Goal: Task Accomplishment & Management: Manage account settings

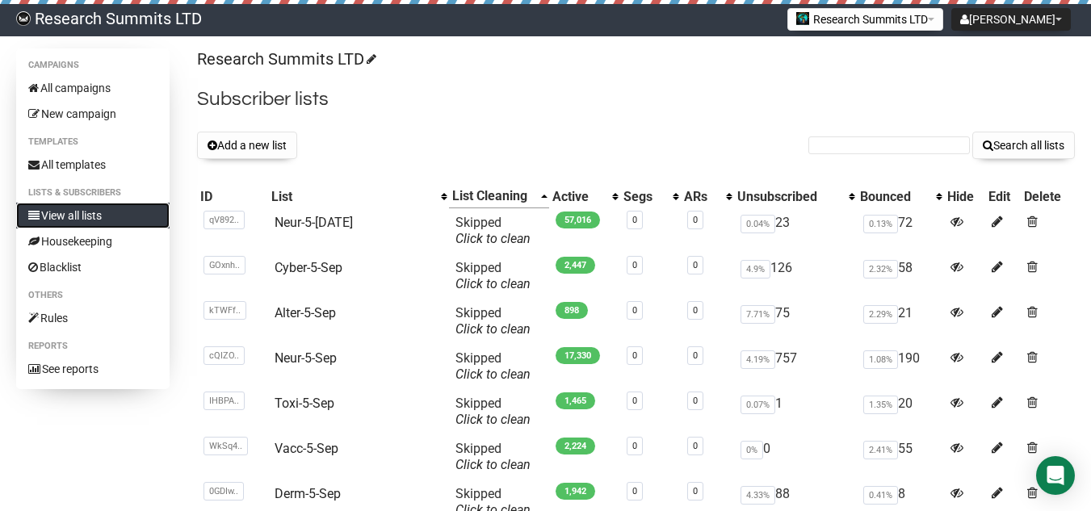
click at [92, 208] on link "View all lists" at bounding box center [92, 216] width 153 height 26
click at [268, 141] on button "Add a new list" at bounding box center [247, 145] width 100 height 27
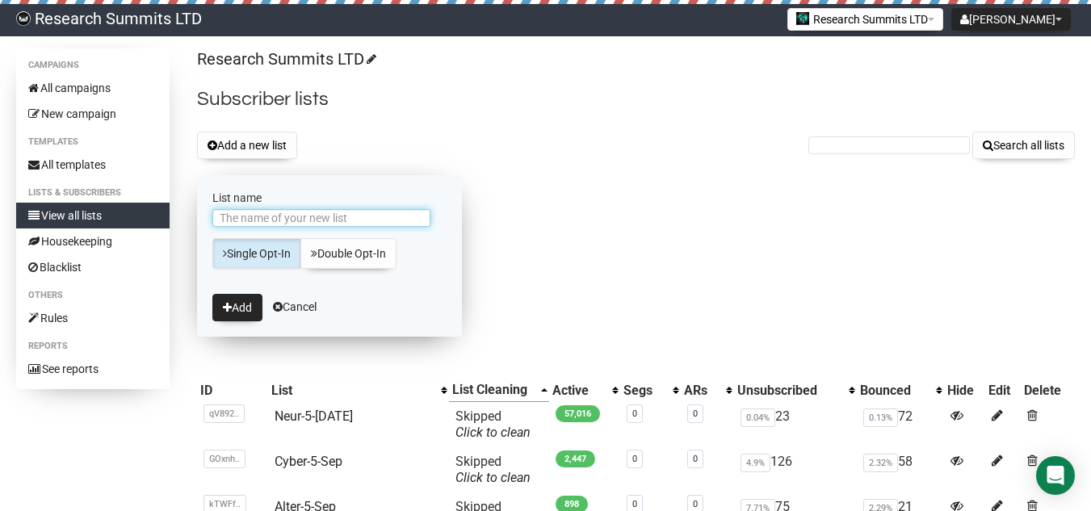
click at [302, 212] on input "List name" at bounding box center [321, 218] width 218 height 18
type input "[PERSON_NAME]-8-Sep"
click at [236, 310] on button "Add" at bounding box center [237, 307] width 50 height 27
